Goal: Ask a question: Seek information or help from site administrators or community

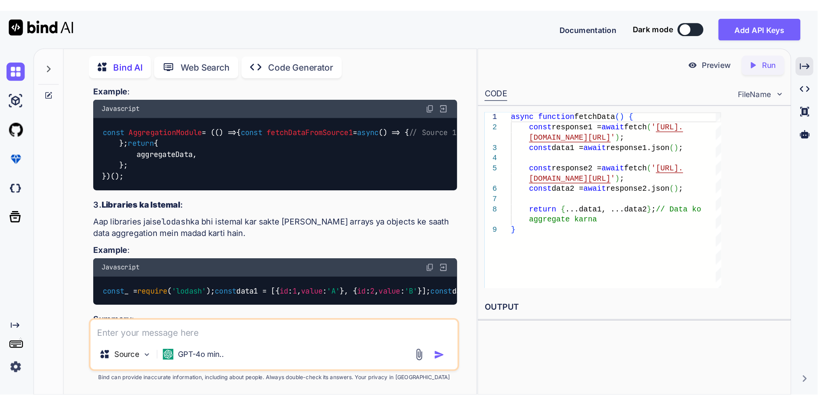
scroll to position [882, 0]
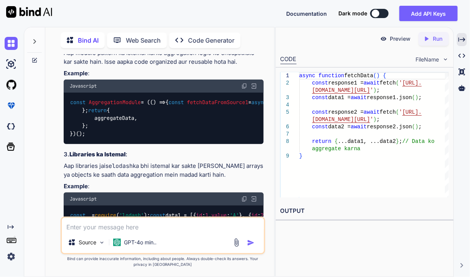
type textarea "x"
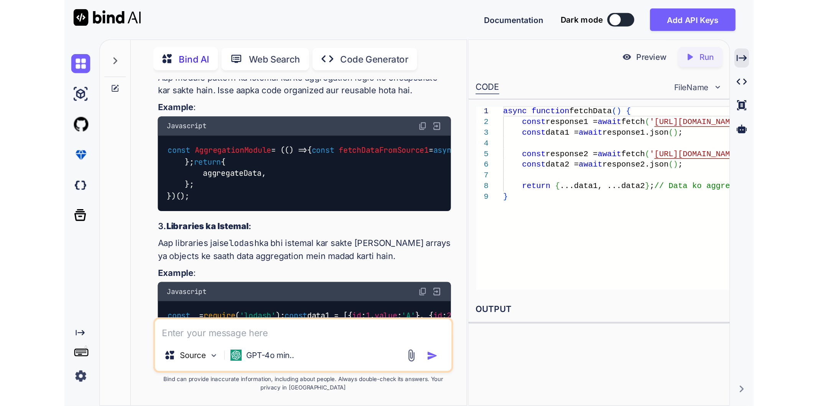
scroll to position [699, 0]
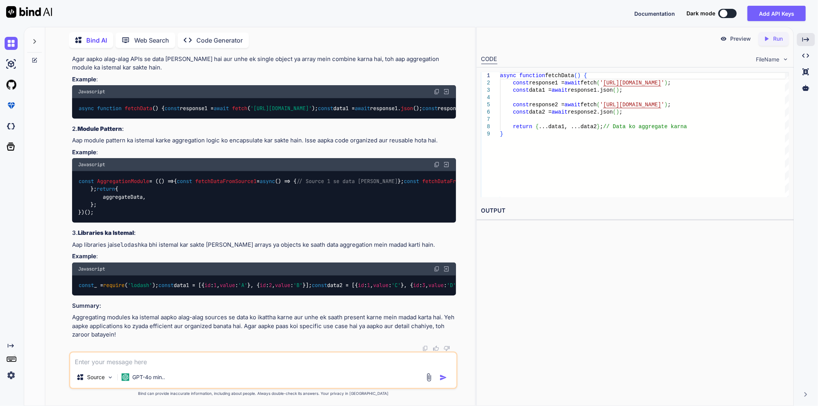
click at [581, 43] on div "Created with Pixso." at bounding box center [806, 39] width 18 height 13
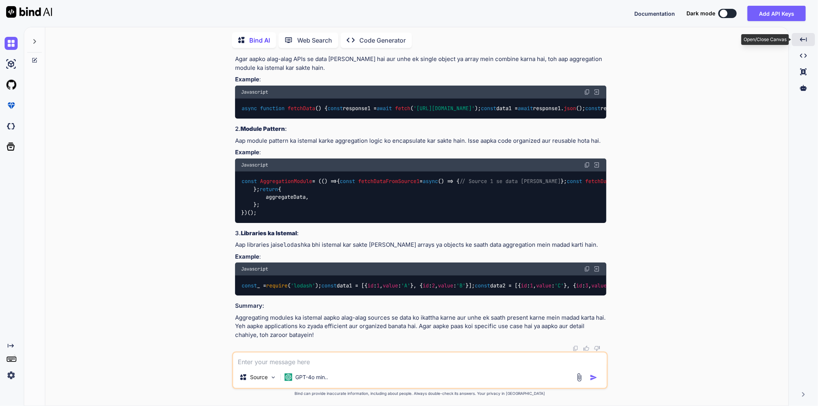
scroll to position [716, 0]
click at [305, 273] on textarea at bounding box center [420, 359] width 374 height 14
type textarea "bhai mujhe ye jaanan hai ki modules me export import me aggregate kaise hota hai"
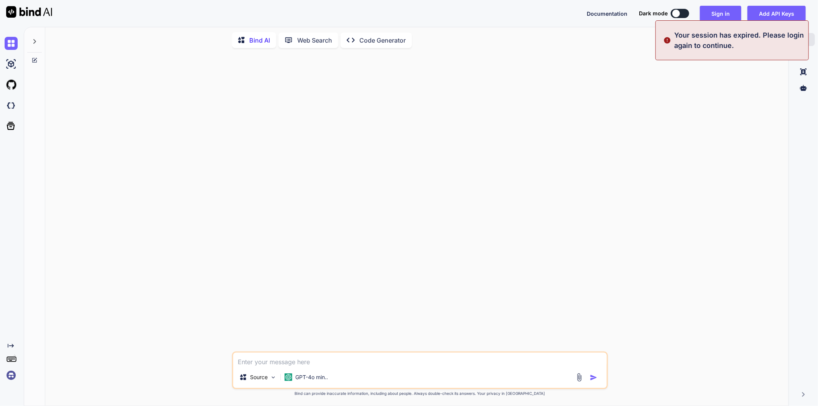
scroll to position [0, 0]
type textarea "bhai mujhe ye jaanan hai ki modules me export import me aggregate kaise hota hai"
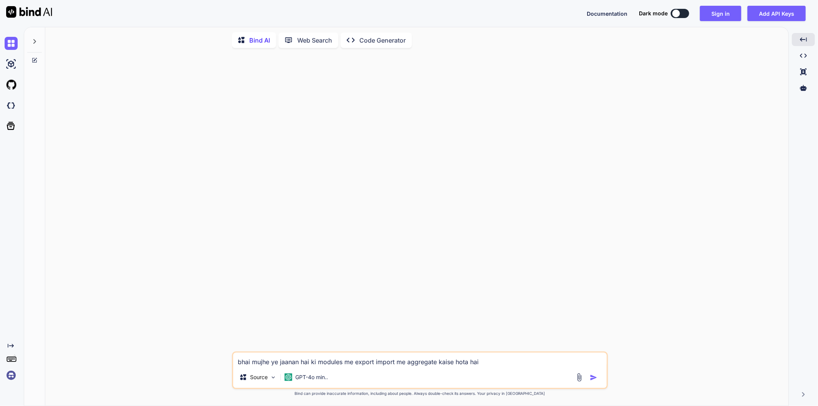
drag, startPoint x: 502, startPoint y: 366, endPoint x: 198, endPoint y: 355, distance: 303.9
click at [198, 273] on div "bhai mujhe ye jaanan hai ki modules me export import me aggregate kaise hota ha…" at bounding box center [419, 229] width 737 height 351
click at [581, 14] on button "Sign in" at bounding box center [720, 13] width 41 height 15
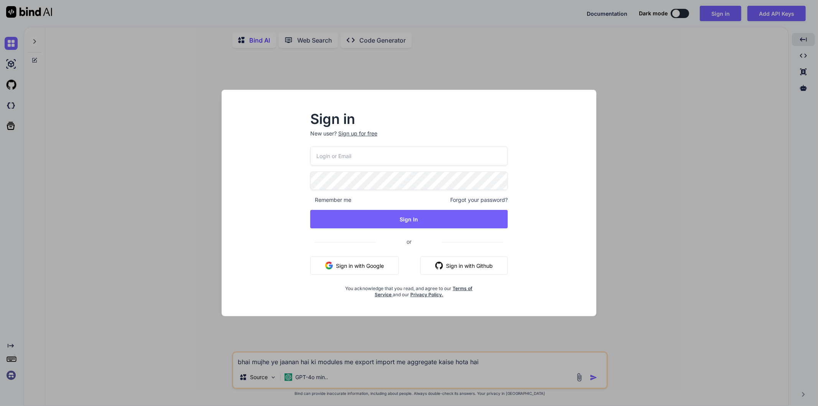
click at [369, 151] on input "email" at bounding box center [409, 155] width 198 height 19
type input "[EMAIL_ADDRESS][DOMAIN_NAME]"
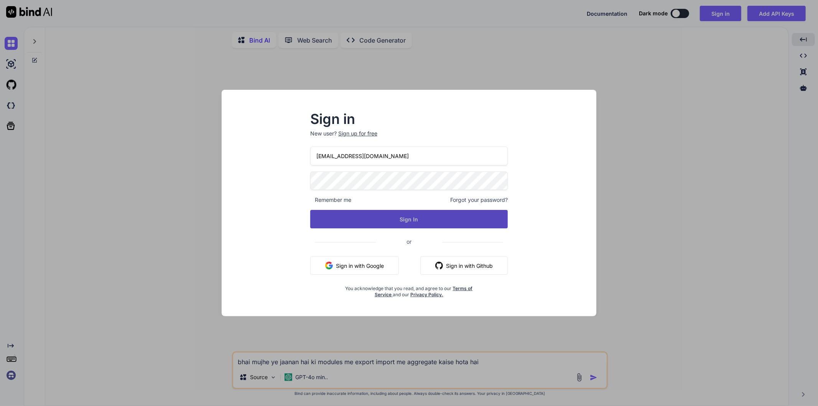
click at [404, 220] on button "Sign In" at bounding box center [409, 219] width 198 height 18
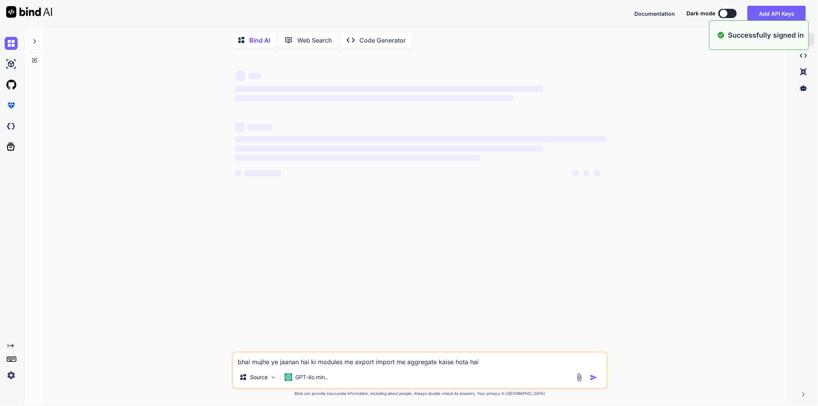
click at [504, 273] on textarea "bhai mujhe ye jaanan hai ki modules me export import me aggregate kaise hota hai" at bounding box center [420, 359] width 374 height 14
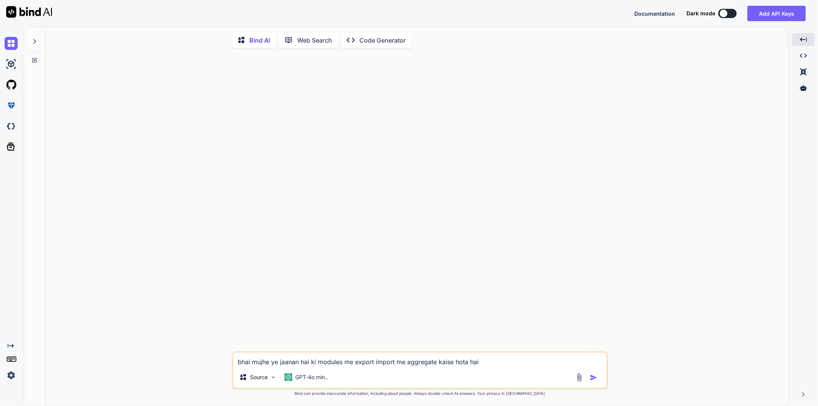
click at [581, 273] on img "button" at bounding box center [594, 378] width 8 height 8
